Goal: Task Accomplishment & Management: Manage account settings

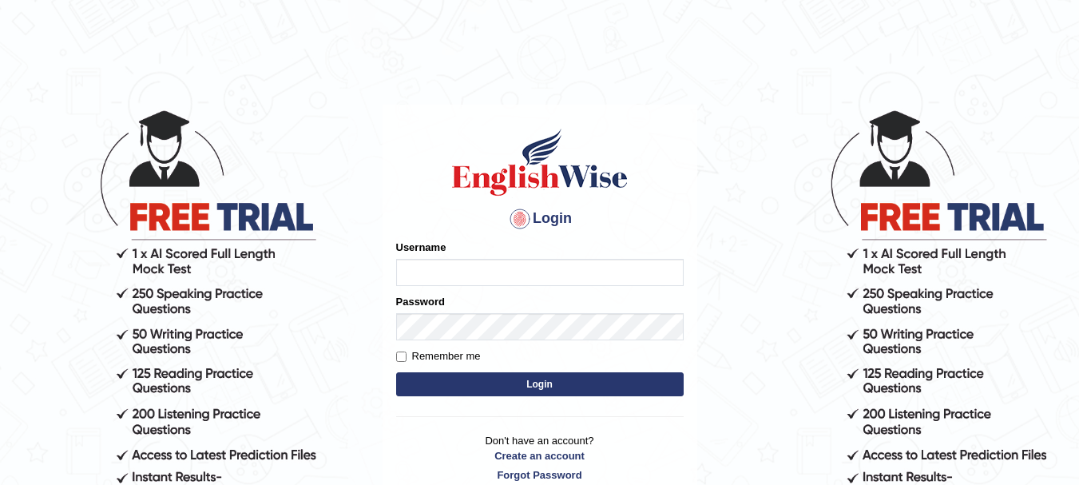
type input "varungabbi"
click at [475, 398] on div "Login Please fix the following errors: Username varungabbi Password Remember me…" at bounding box center [539, 305] width 315 height 400
click at [491, 382] on button "Login" at bounding box center [539, 384] width 287 height 24
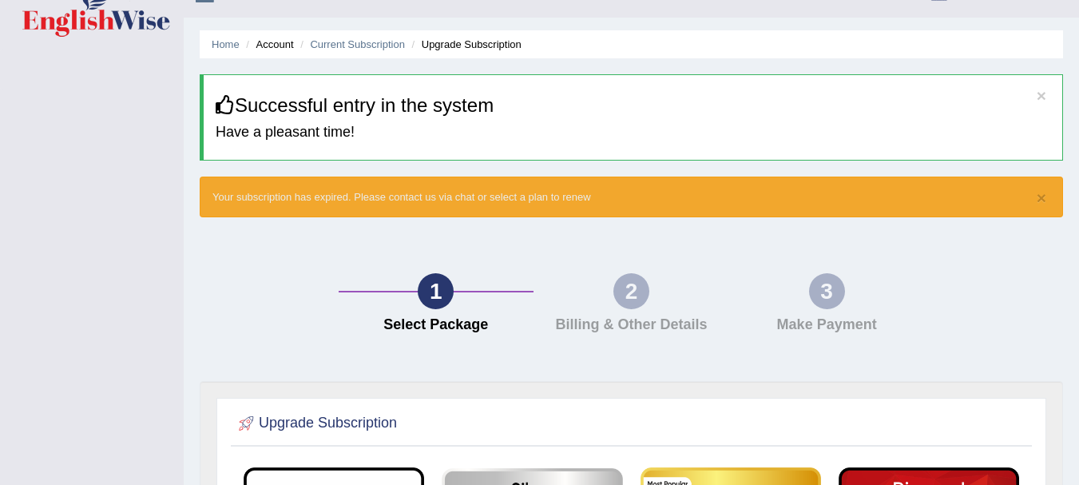
scroll to position [25, 0]
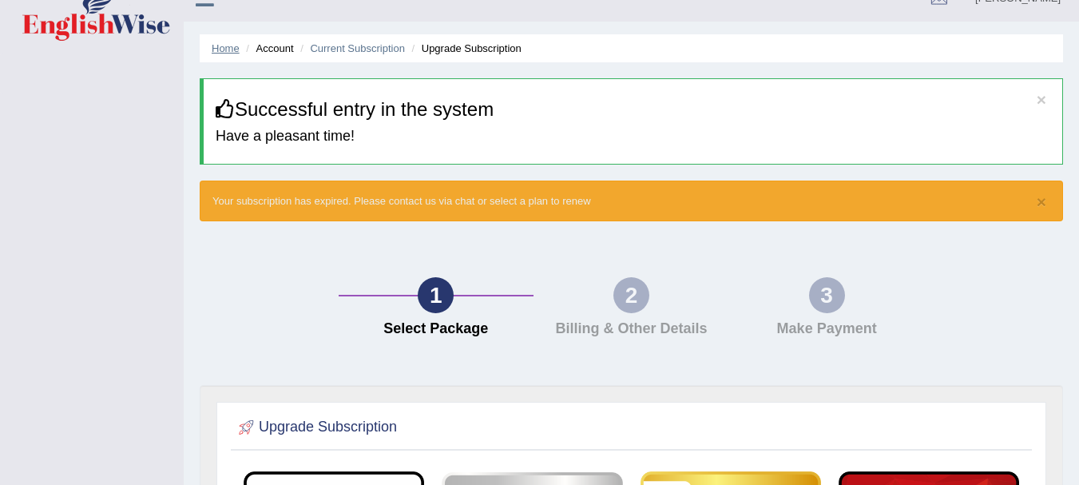
click at [216, 50] on link "Home" at bounding box center [226, 48] width 28 height 12
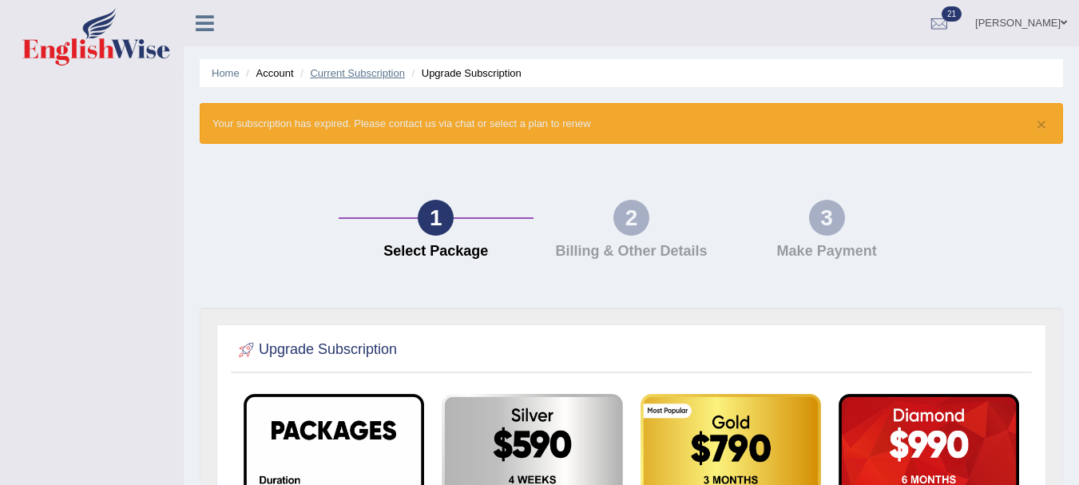
click at [337, 72] on link "Current Subscription" at bounding box center [357, 73] width 95 height 12
click at [226, 68] on link "Home" at bounding box center [226, 73] width 28 height 12
click at [951, 14] on div at bounding box center [939, 24] width 24 height 24
click at [230, 74] on link "Home" at bounding box center [226, 73] width 28 height 12
click at [216, 74] on link "Home" at bounding box center [226, 73] width 28 height 12
